Goal: Task Accomplishment & Management: Use online tool/utility

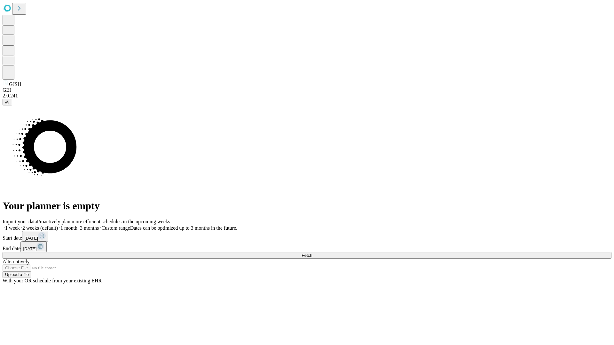
click at [312, 253] on span "Fetch" at bounding box center [307, 255] width 11 height 5
